Goal: Task Accomplishment & Management: Manage account settings

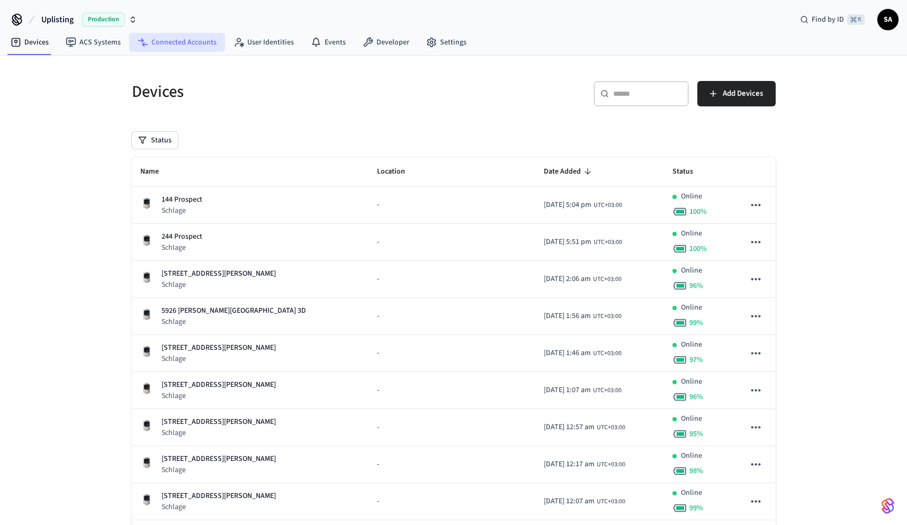
click at [174, 34] on link "Connected Accounts" at bounding box center [177, 42] width 96 height 19
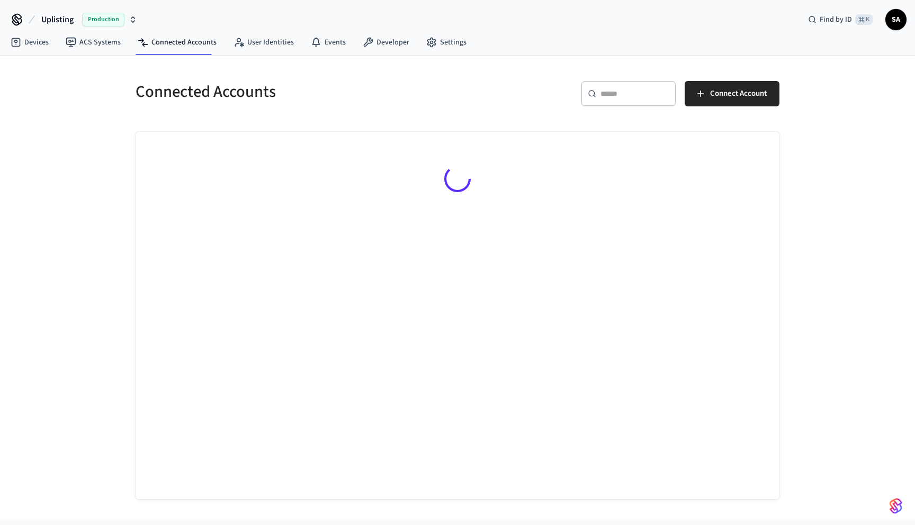
click at [633, 87] on div "​ ​" at bounding box center [628, 93] width 95 height 25
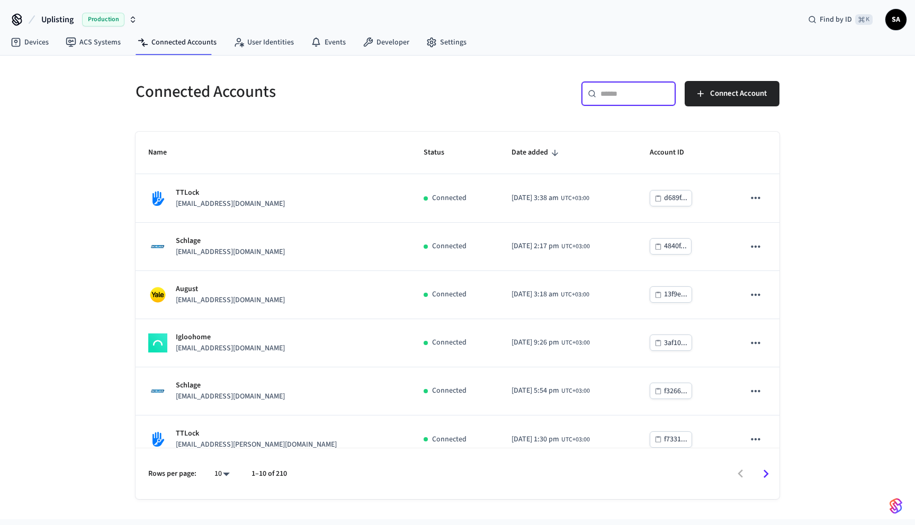
paste input "**********"
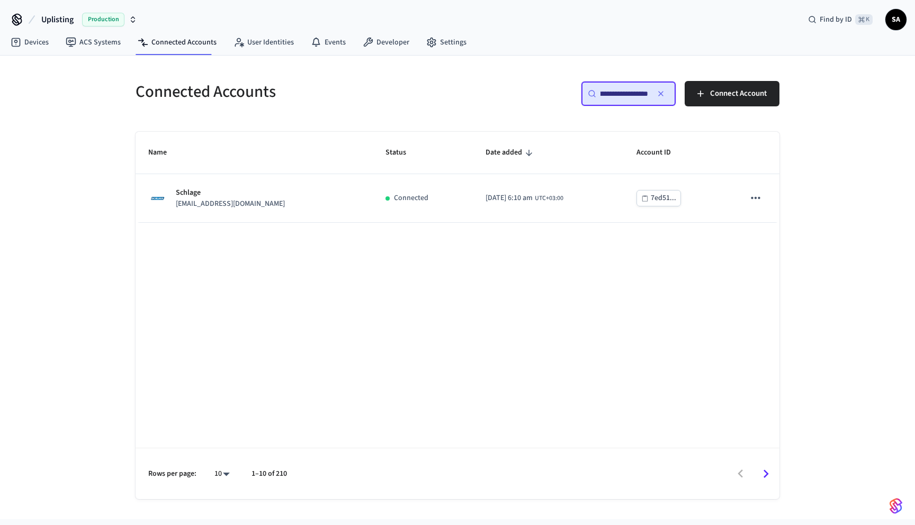
type input "**********"
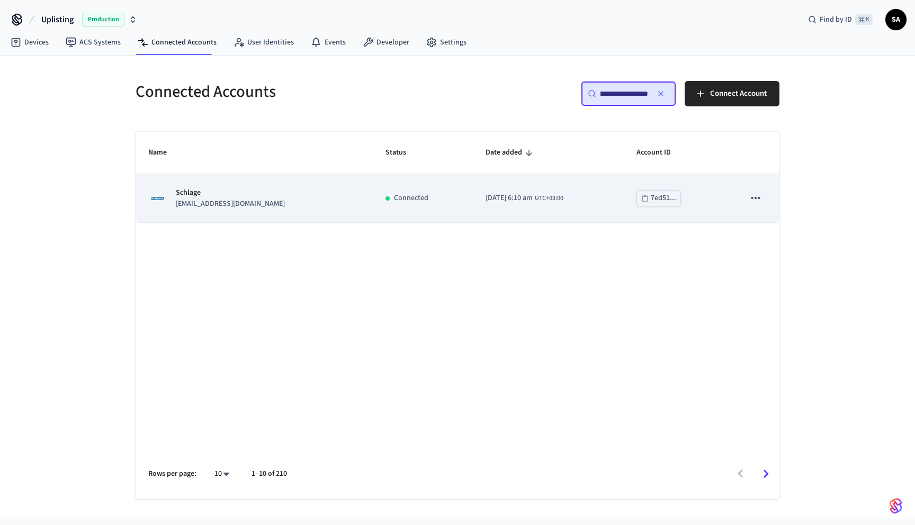
click at [497, 203] on span "[DATE] 6:10 am" at bounding box center [509, 198] width 47 height 11
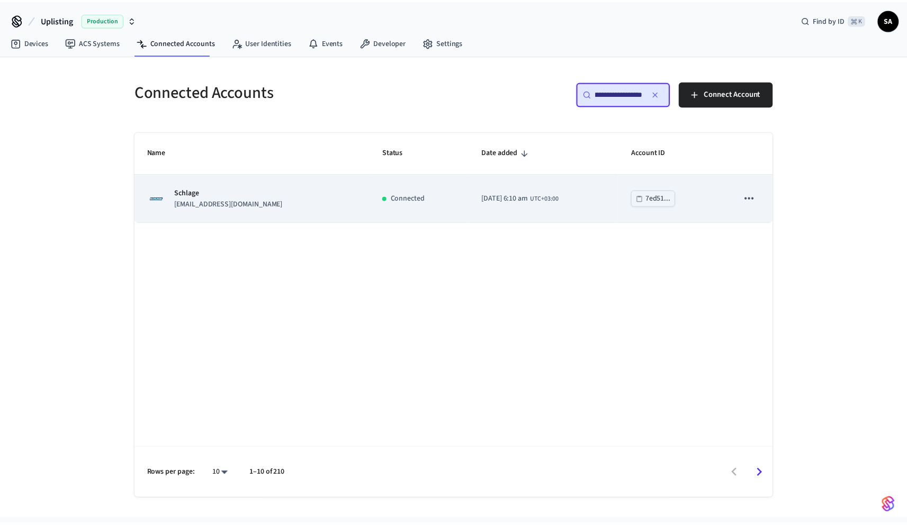
scroll to position [0, 0]
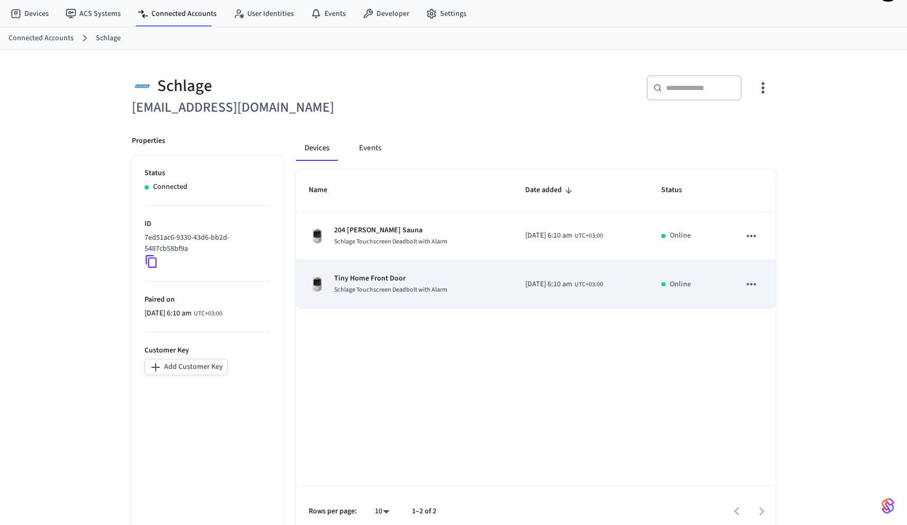
scroll to position [41, 0]
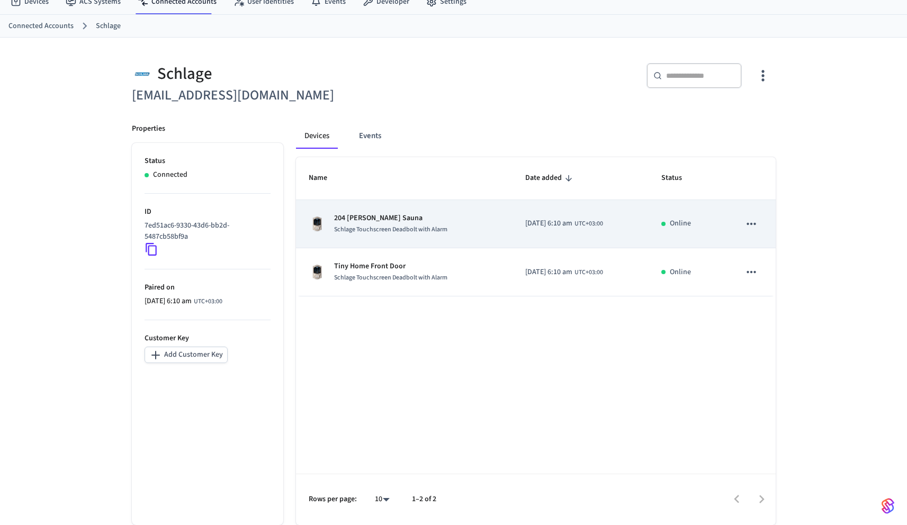
click at [758, 228] on icon "sticky table" at bounding box center [752, 224] width 14 height 14
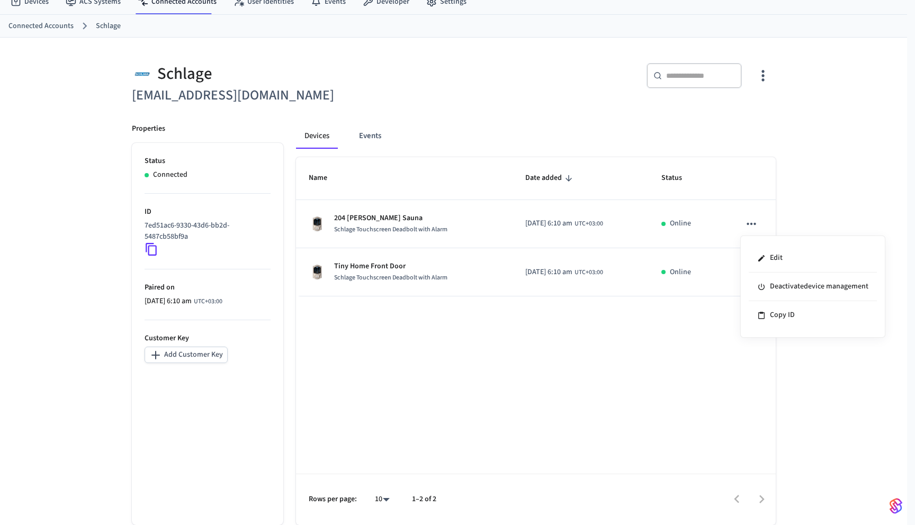
click at [833, 194] on div at bounding box center [457, 262] width 915 height 525
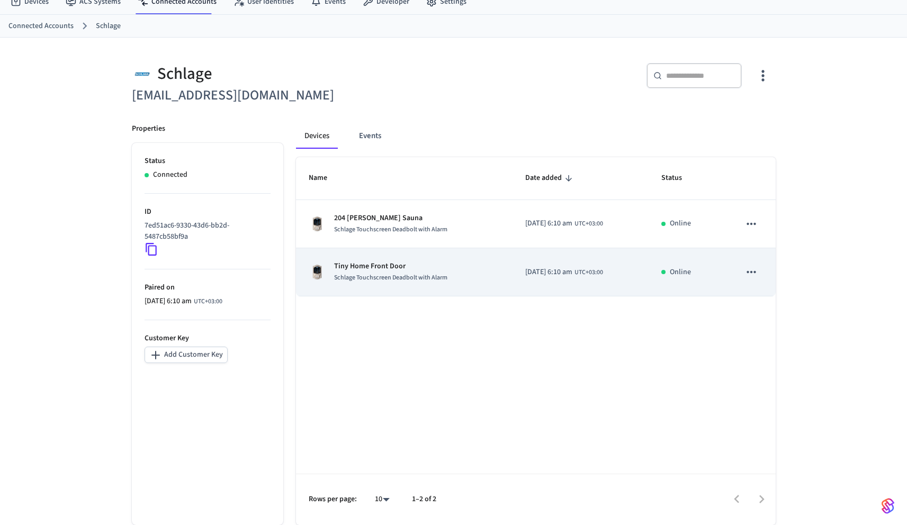
click at [758, 269] on icon "sticky table" at bounding box center [752, 272] width 14 height 14
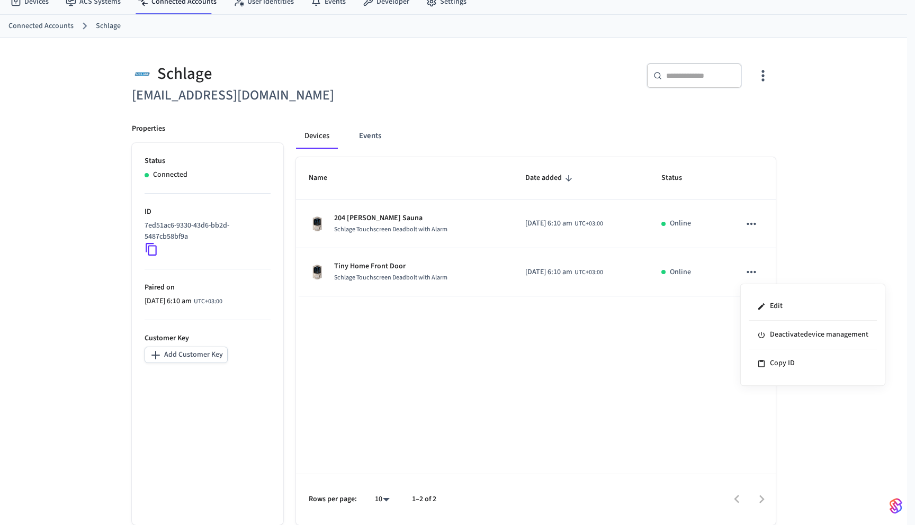
click at [836, 207] on div at bounding box center [457, 262] width 915 height 525
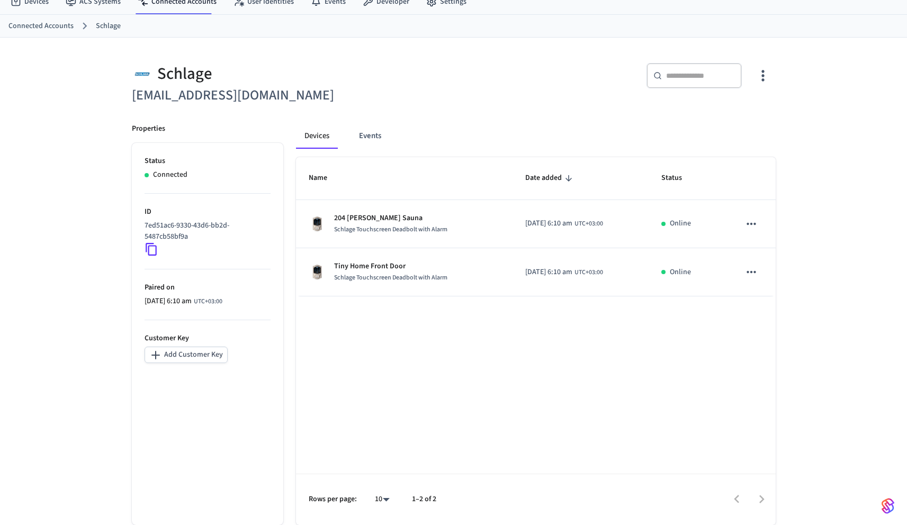
click at [650, 329] on div "Name Date added Status 204 [PERSON_NAME] Sauna Schlage Touchscreen Deadbolt wit…" at bounding box center [536, 341] width 480 height 368
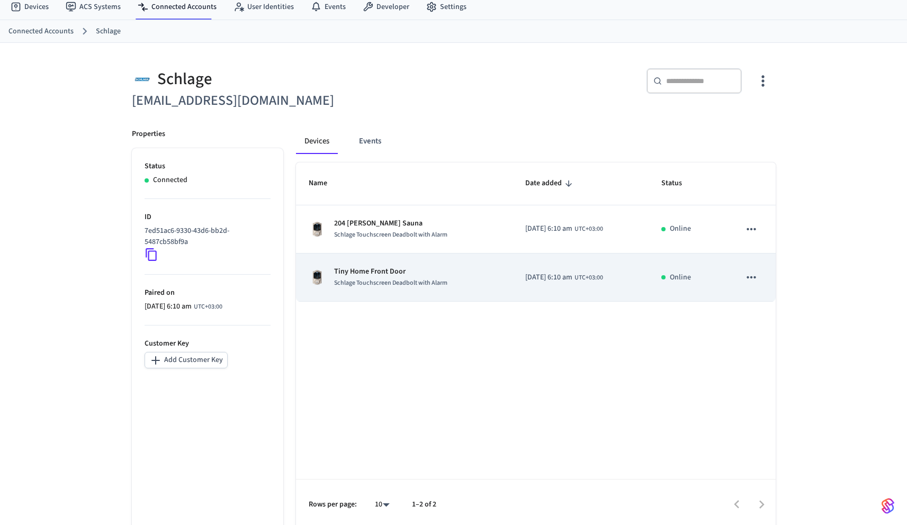
scroll to position [41, 0]
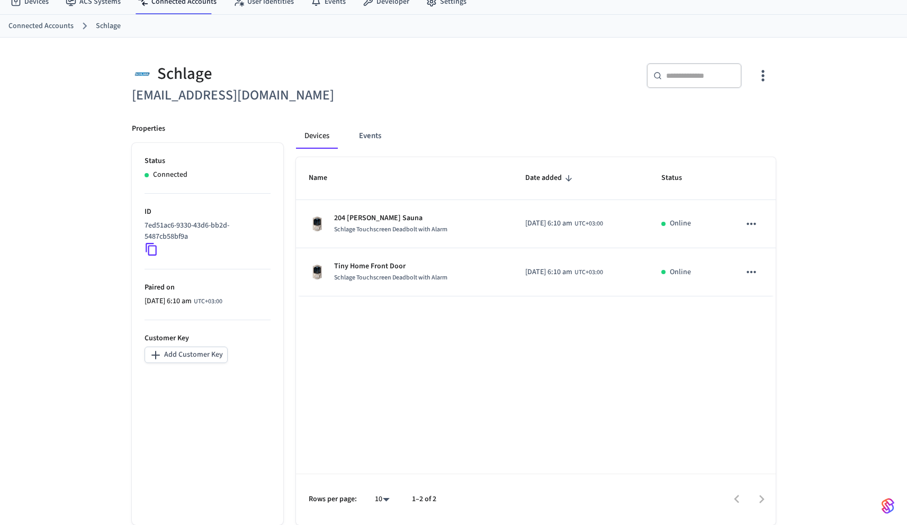
click at [474, 67] on div "​ ​" at bounding box center [618, 80] width 316 height 34
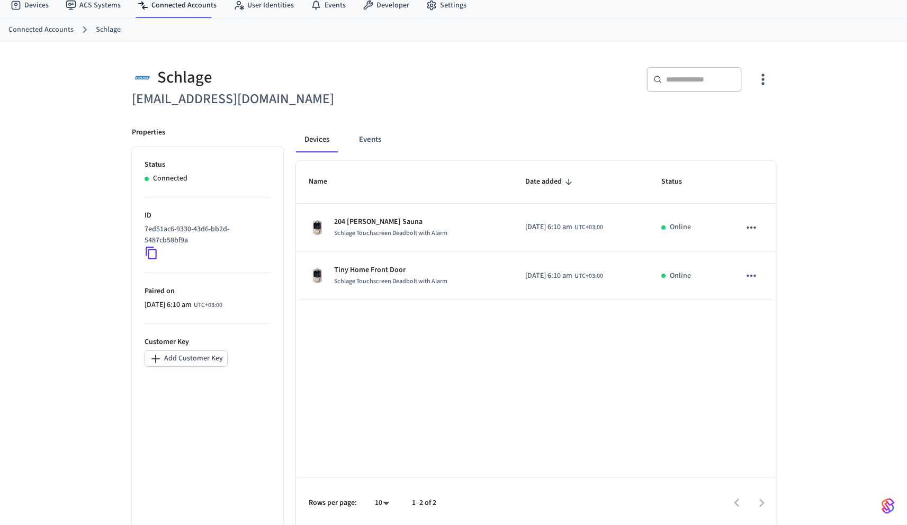
scroll to position [41, 0]
